Goal: Transaction & Acquisition: Book appointment/travel/reservation

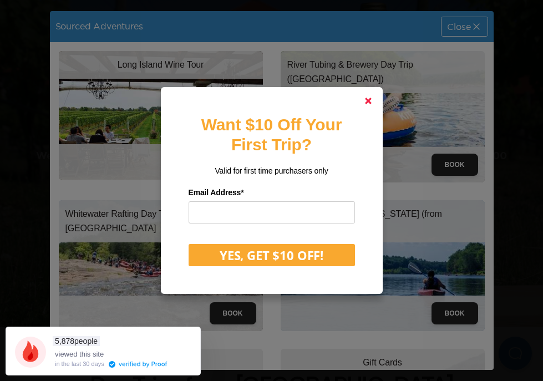
click at [370, 98] on icon at bounding box center [368, 101] width 7 height 7
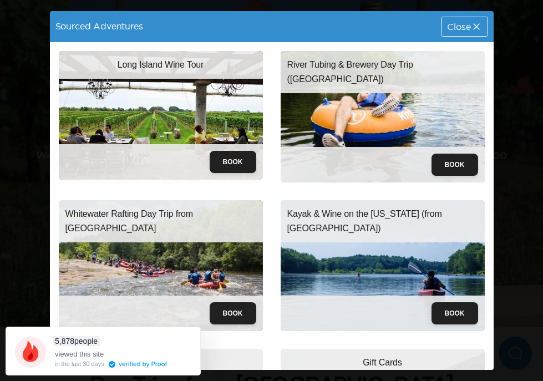
scroll to position [124, 0]
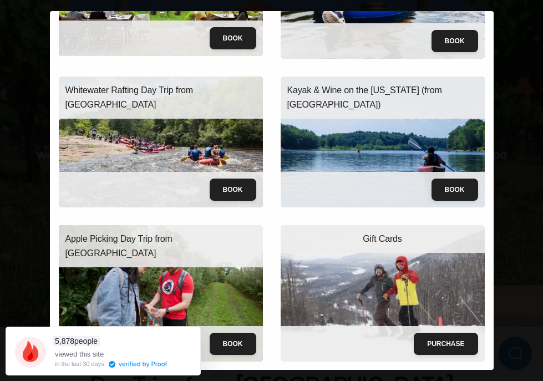
click at [205, 285] on img at bounding box center [161, 293] width 204 height 136
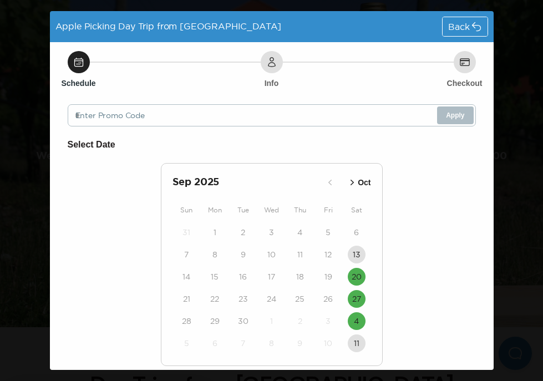
scroll to position [39, 0]
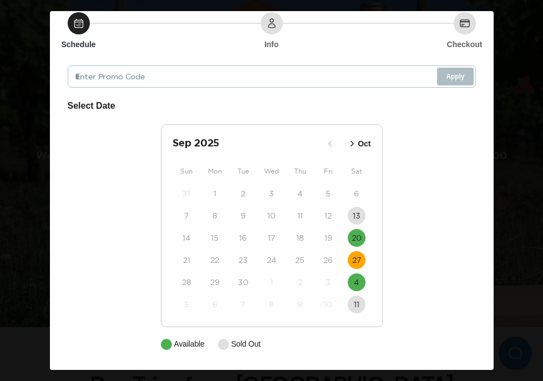
click at [356, 260] on time "27" at bounding box center [356, 260] width 9 height 11
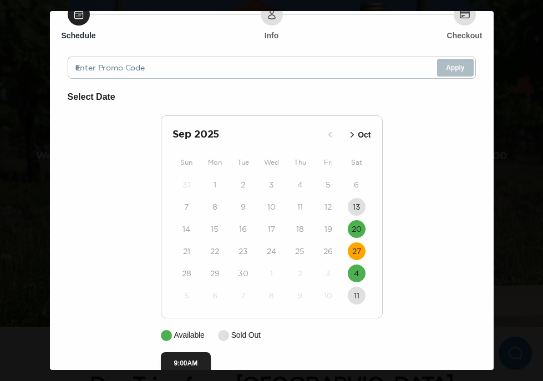
scroll to position [72, 0]
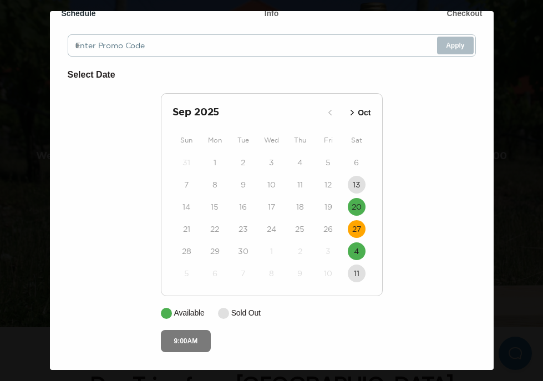
click at [196, 339] on button "9:00AM" at bounding box center [186, 341] width 51 height 22
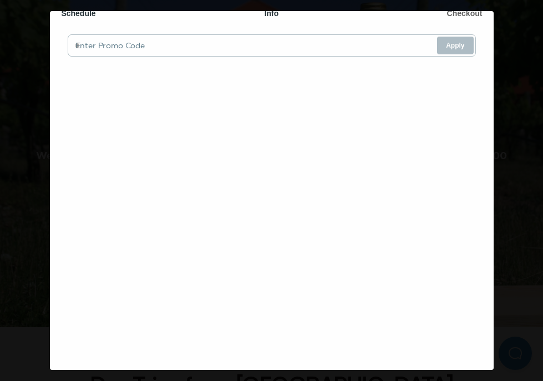
scroll to position [0, 0]
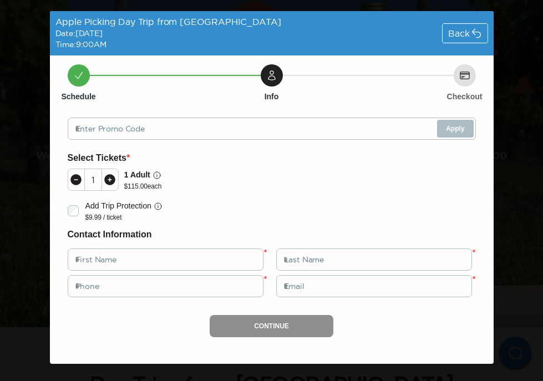
click at [109, 179] on icon at bounding box center [109, 179] width 11 height 11
click at [109, 179] on icon at bounding box center [109, 179] width 13 height 13
click at [463, 34] on span "Back" at bounding box center [458, 33] width 21 height 9
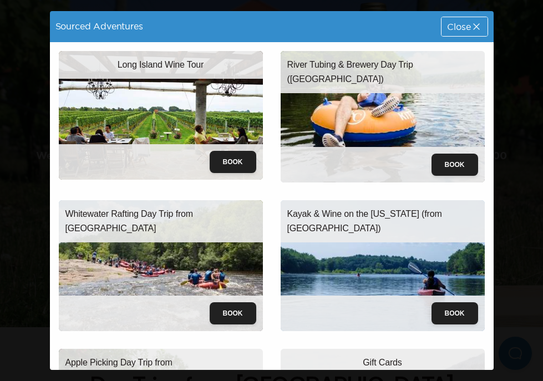
click at [465, 26] on span "Close" at bounding box center [458, 26] width 23 height 9
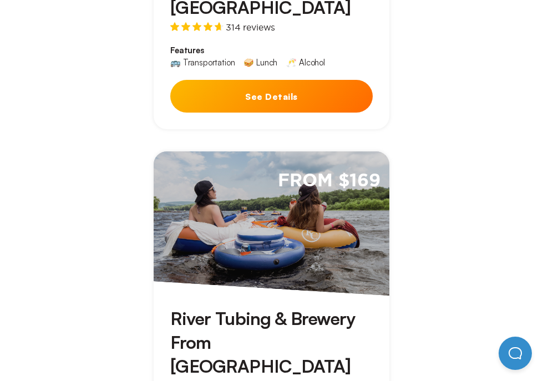
scroll to position [1092, 0]
